Goal: Task Accomplishment & Management: Manage account settings

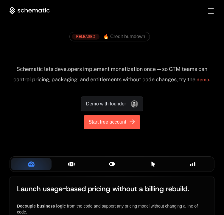
click at [99, 121] on span "Start free account" at bounding box center [108, 122] width 38 height 7
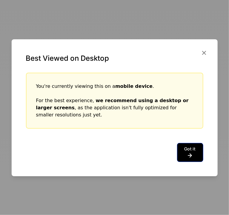
click at [193, 152] on button "Got it" at bounding box center [190, 152] width 26 height 19
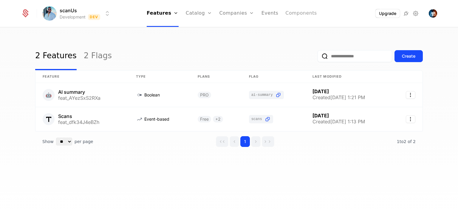
click at [229, 16] on link "Components" at bounding box center [300, 13] width 31 height 27
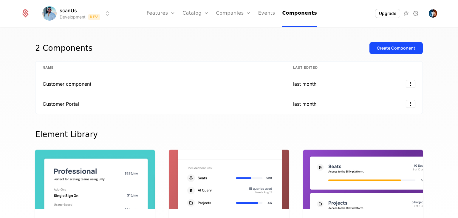
click at [229, 13] on icon at bounding box center [415, 13] width 7 height 7
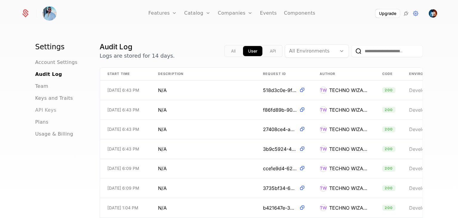
click at [47, 110] on span "API Keys" at bounding box center [45, 110] width 21 height 7
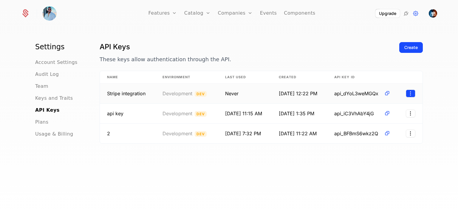
click at [229, 95] on html "Features Features Flags Catalog Plans Add Ons Credits Configuration Companies C…" at bounding box center [229, 109] width 458 height 218
click at [229, 113] on html "Features Features Flags Catalog Plans Add Ons Credits Configuration Companies C…" at bounding box center [229, 109] width 458 height 218
click at [229, 117] on td at bounding box center [410, 114] width 25 height 20
click at [229, 114] on html "Features Features Flags Catalog Plans Add Ons Credits Configuration Companies C…" at bounding box center [229, 109] width 458 height 218
click at [229, 142] on div "Revoke" at bounding box center [383, 141] width 45 height 8
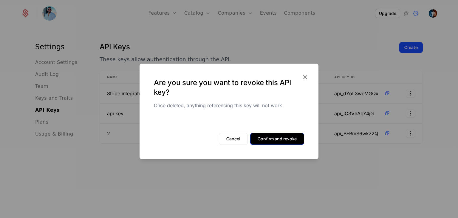
click at [229, 142] on button "Confirm and revoke" at bounding box center [277, 139] width 54 height 12
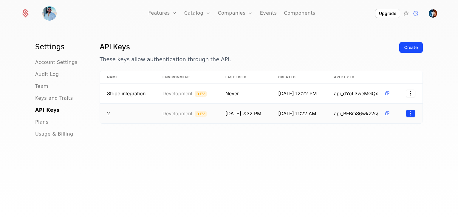
click at [229, 115] on html "Features Features Flags Catalog Plans Add Ons Credits Configuration Companies C…" at bounding box center [229, 109] width 458 height 218
click at [229, 141] on div "Revoke" at bounding box center [370, 141] width 19 height 8
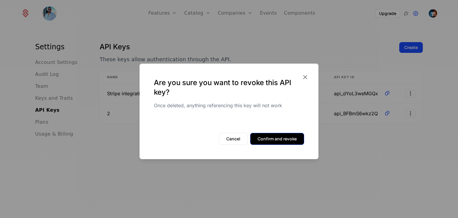
click at [229, 138] on button "Confirm and revoke" at bounding box center [277, 139] width 54 height 12
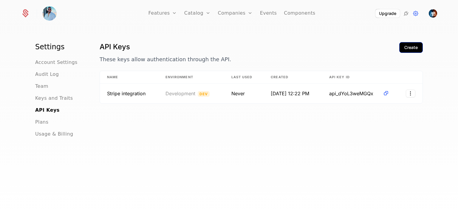
click at [229, 50] on div "Create" at bounding box center [411, 47] width 13 height 6
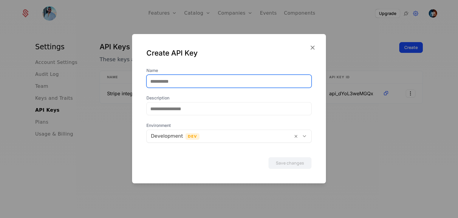
click at [193, 79] on input "Name" at bounding box center [229, 81] width 165 height 13
type input "**********"
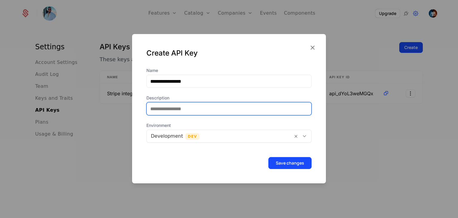
click at [196, 109] on input "Description" at bounding box center [229, 108] width 165 height 13
type input "**********"
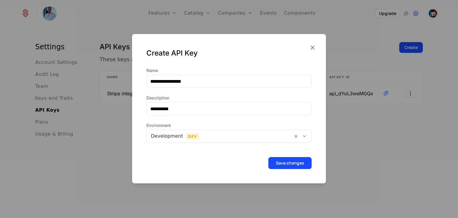
click at [229, 136] on div at bounding box center [220, 136] width 138 height 8
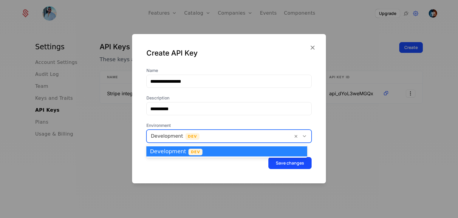
click at [211, 155] on div "Development Dev" at bounding box center [226, 151] width 161 height 10
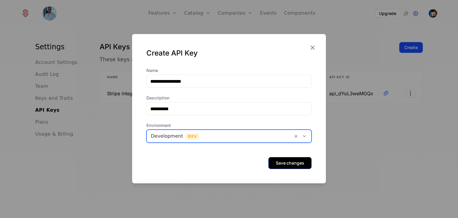
click at [229, 164] on button "Save changes" at bounding box center [289, 163] width 43 height 12
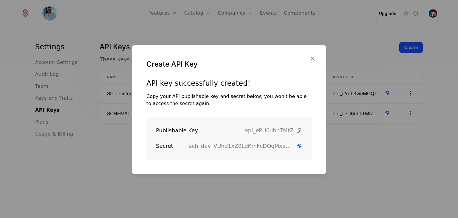
click at [229, 132] on icon at bounding box center [299, 130] width 6 height 6
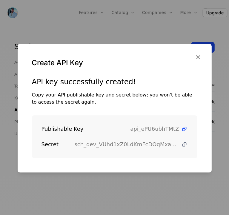
click at [181, 142] on icon at bounding box center [184, 145] width 6 height 6
